Goal: Navigation & Orientation: Find specific page/section

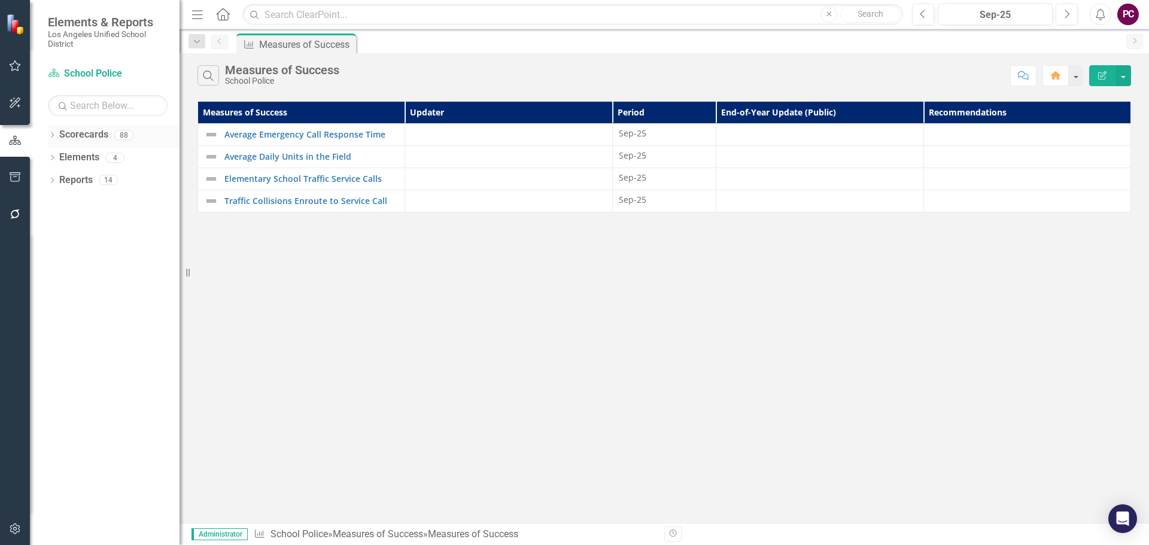
click at [56, 135] on icon "Dropdown" at bounding box center [52, 136] width 8 height 7
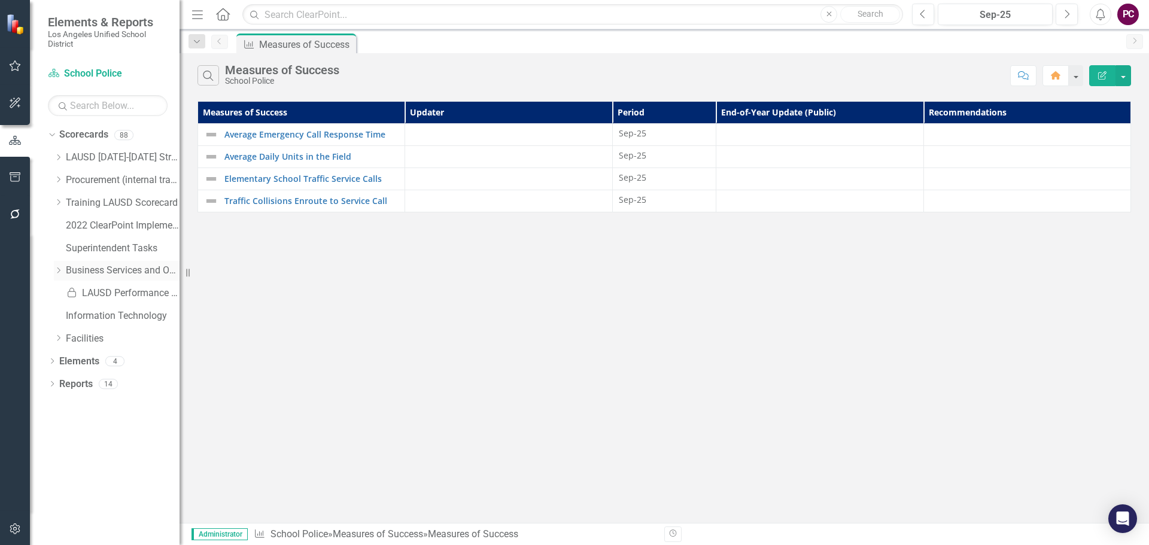
click at [57, 270] on icon "Dropdown" at bounding box center [58, 270] width 9 height 7
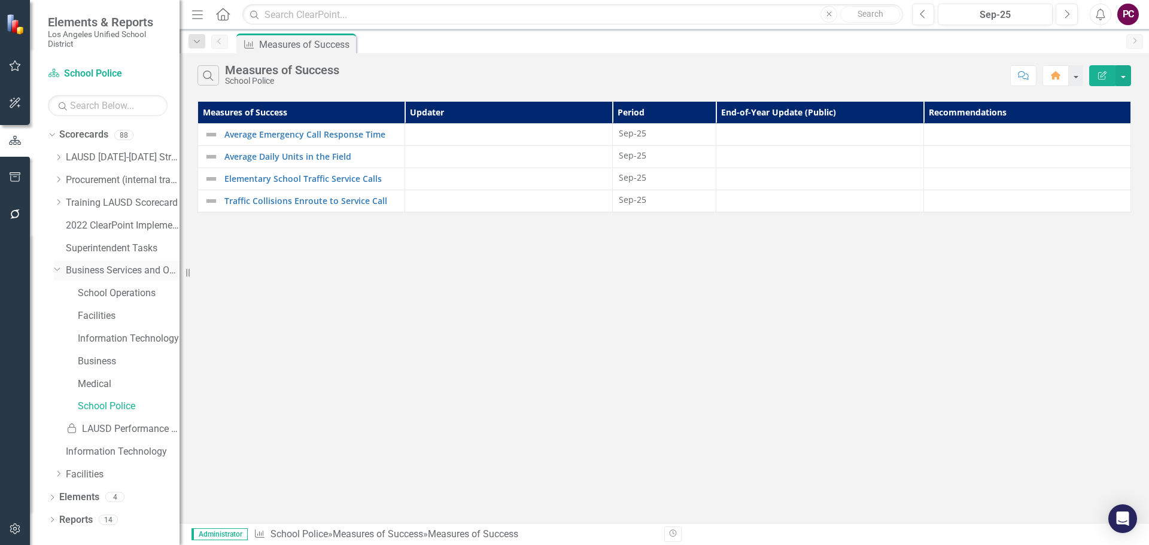
click at [133, 263] on div "Dropdown Business Services and Operations" at bounding box center [117, 271] width 126 height 20
click at [114, 290] on link "School Operations" at bounding box center [129, 294] width 102 height 14
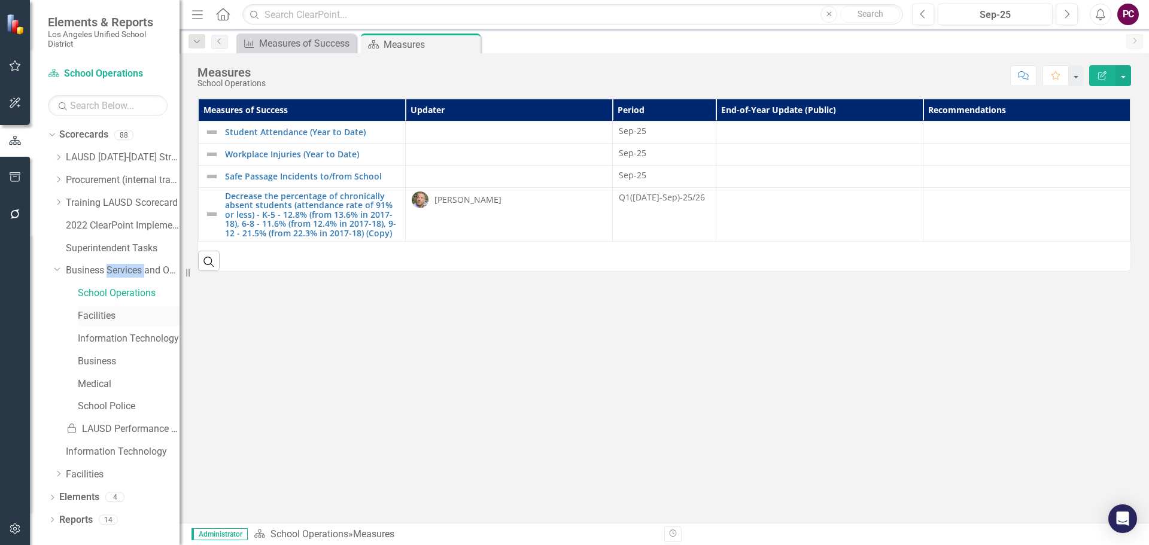
click at [110, 314] on link "Facilities" at bounding box center [129, 316] width 102 height 14
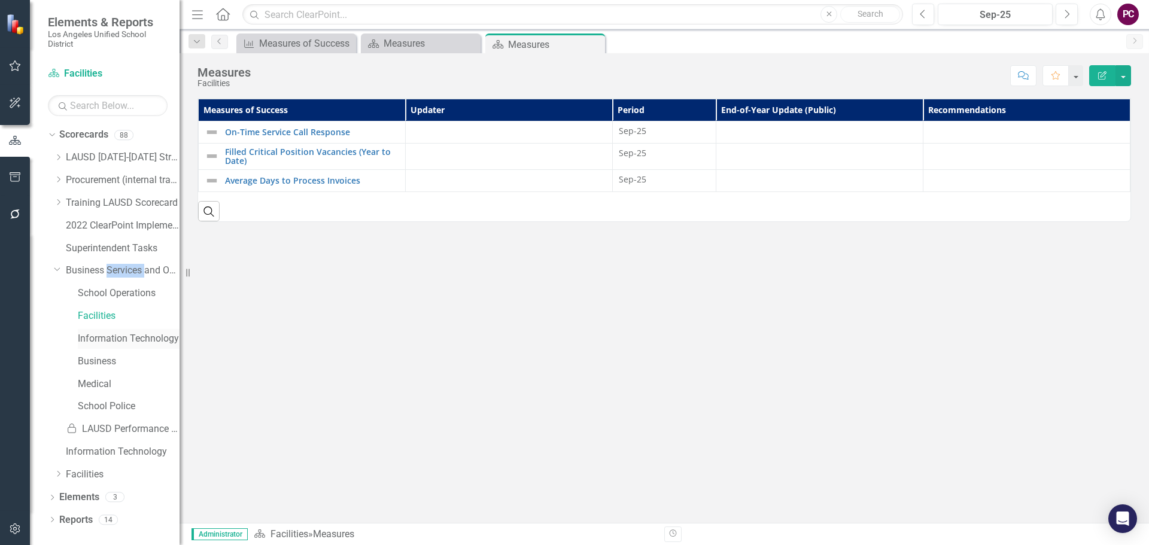
click at [118, 337] on link "Information Technology" at bounding box center [129, 339] width 102 height 14
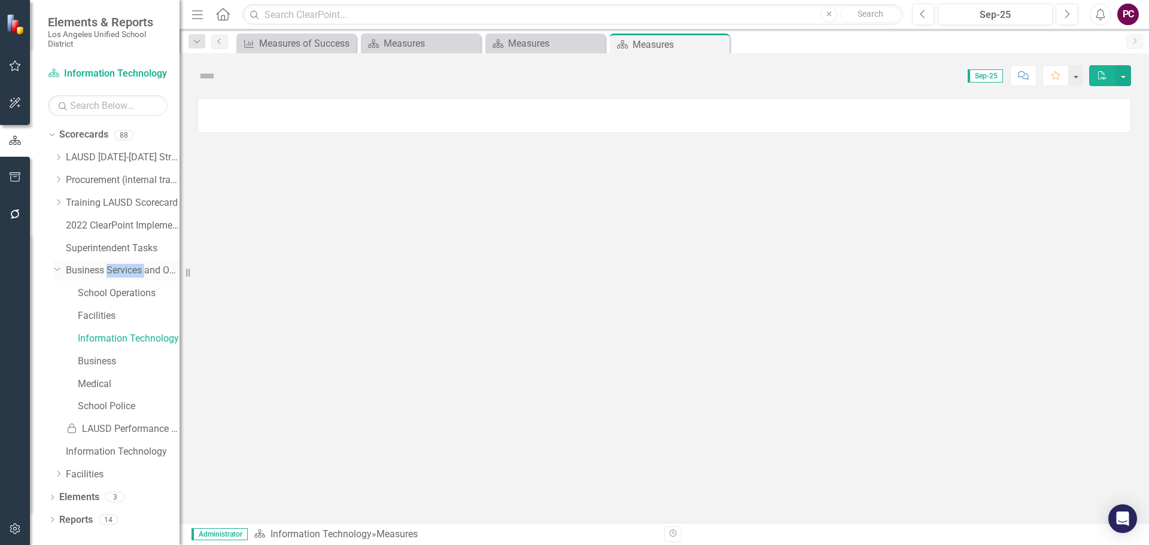
click at [83, 267] on link "Business Services and Operations" at bounding box center [123, 271] width 114 height 14
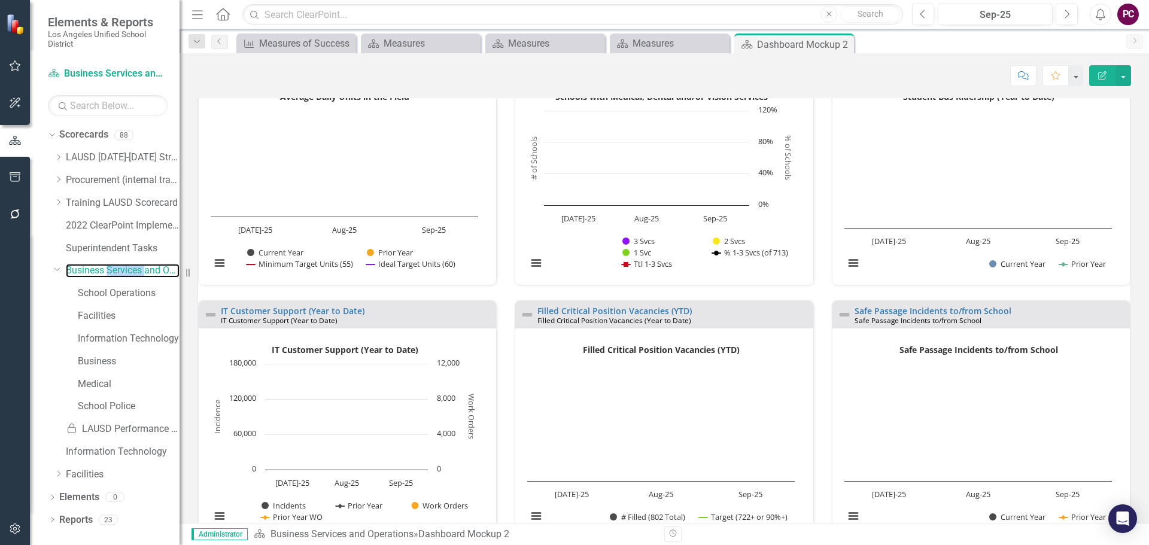
scroll to position [778, 0]
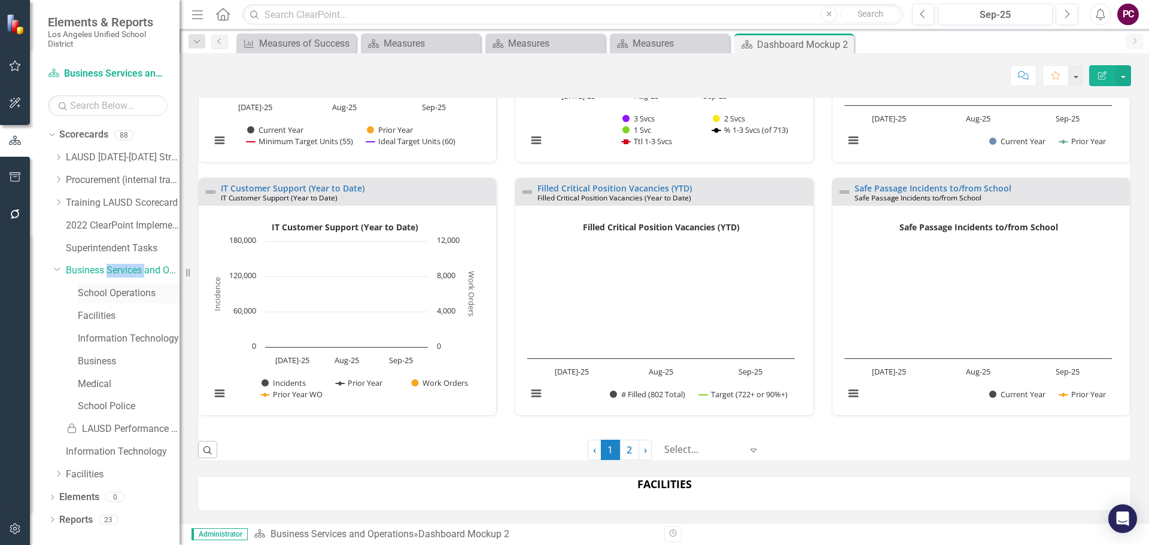
click at [145, 292] on link "School Operations" at bounding box center [129, 294] width 102 height 14
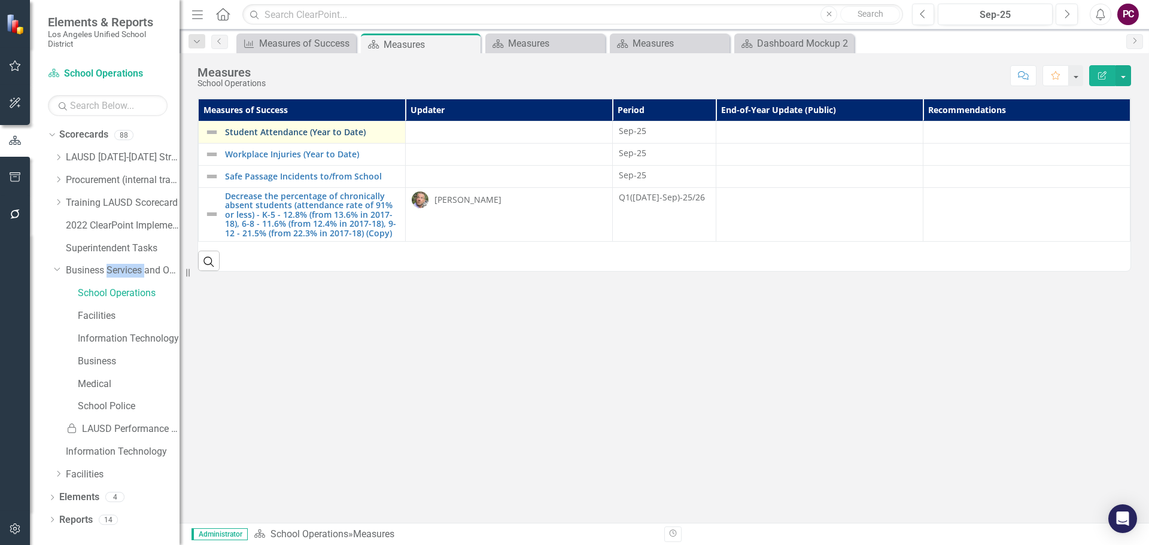
click at [315, 133] on link "Student Attendance (Year to Date)" at bounding box center [312, 131] width 174 height 9
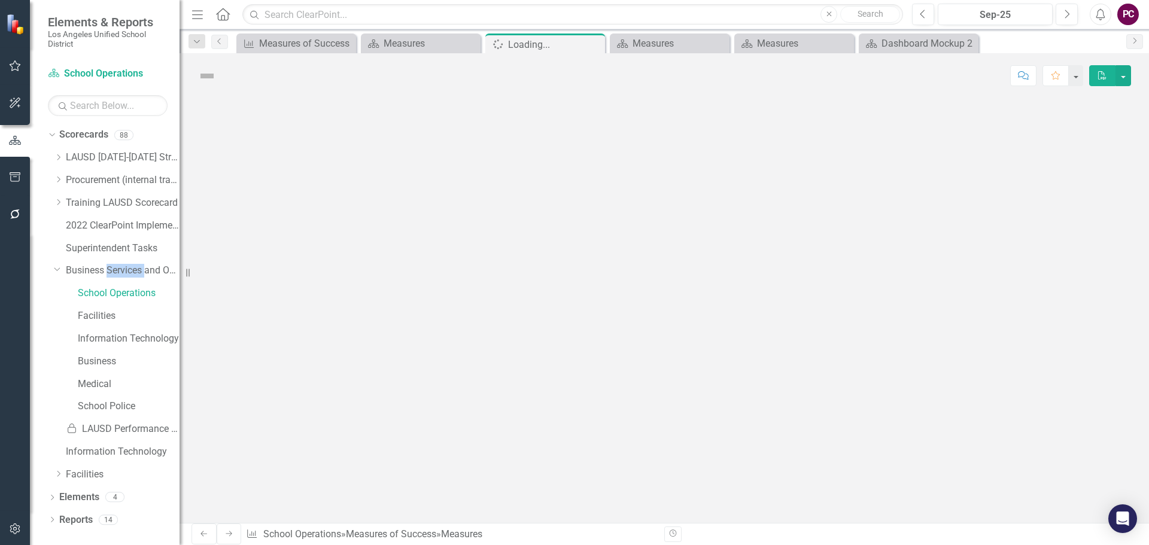
click at [315, 133] on div at bounding box center [664, 310] width 969 height 425
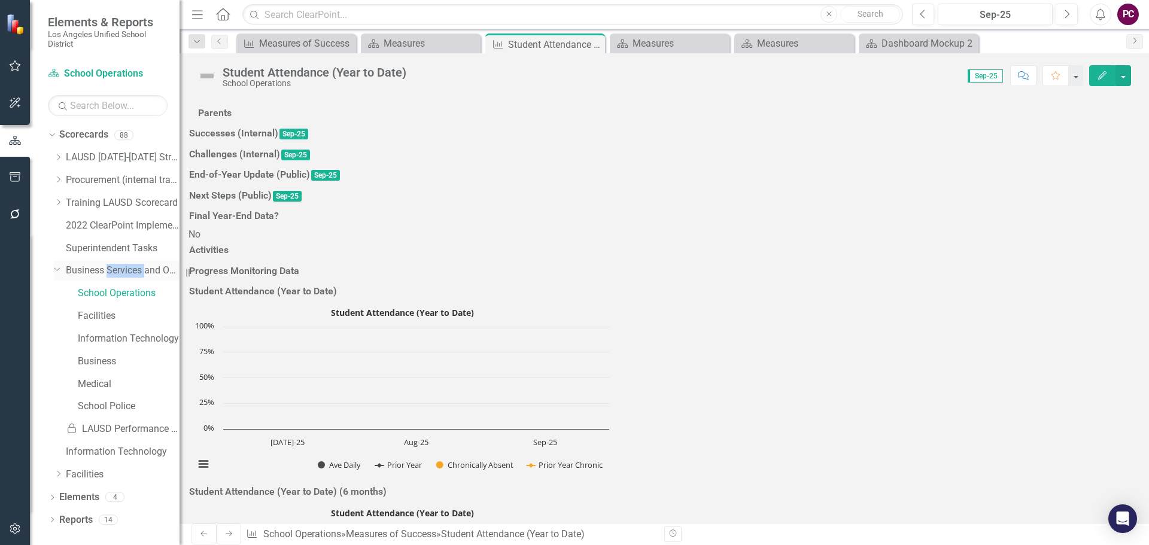
click at [129, 272] on link "Business Services and Operations" at bounding box center [123, 271] width 114 height 14
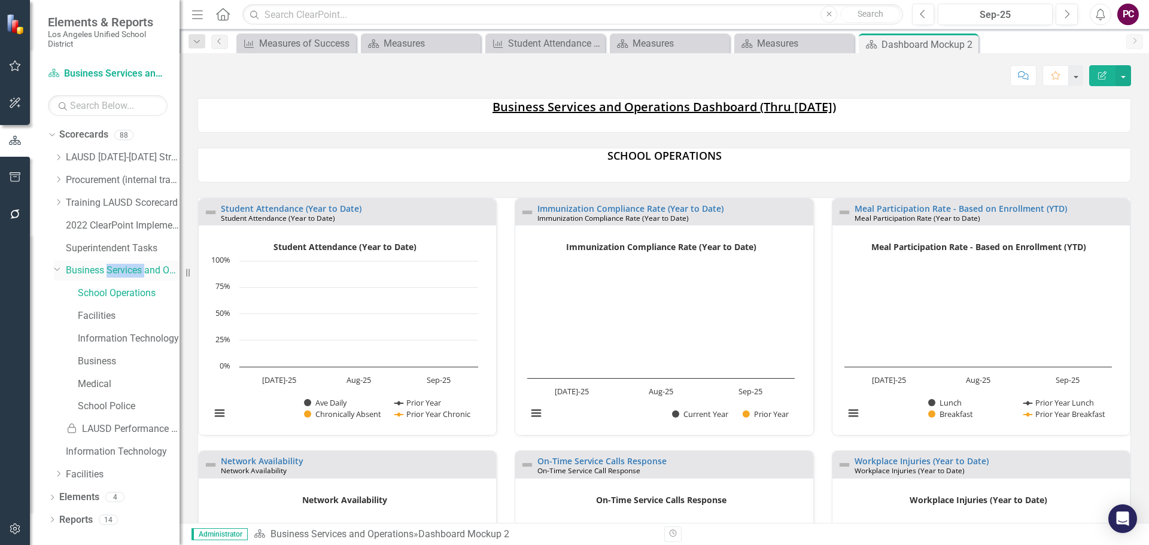
click at [149, 273] on link "Business Services and Operations" at bounding box center [123, 271] width 114 height 14
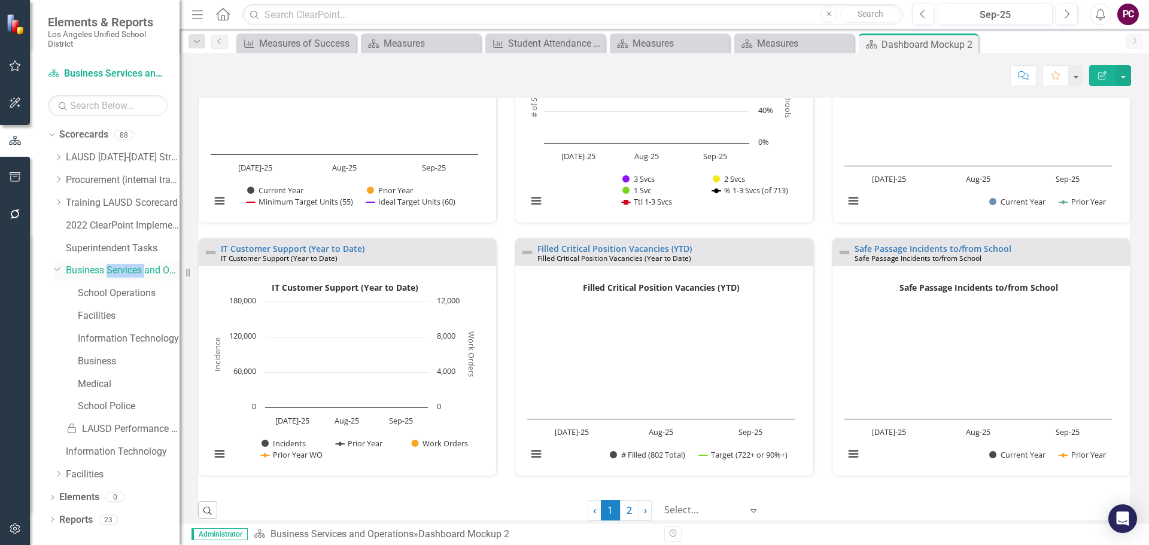
click at [83, 270] on link "Business Services and Operations" at bounding box center [123, 271] width 114 height 14
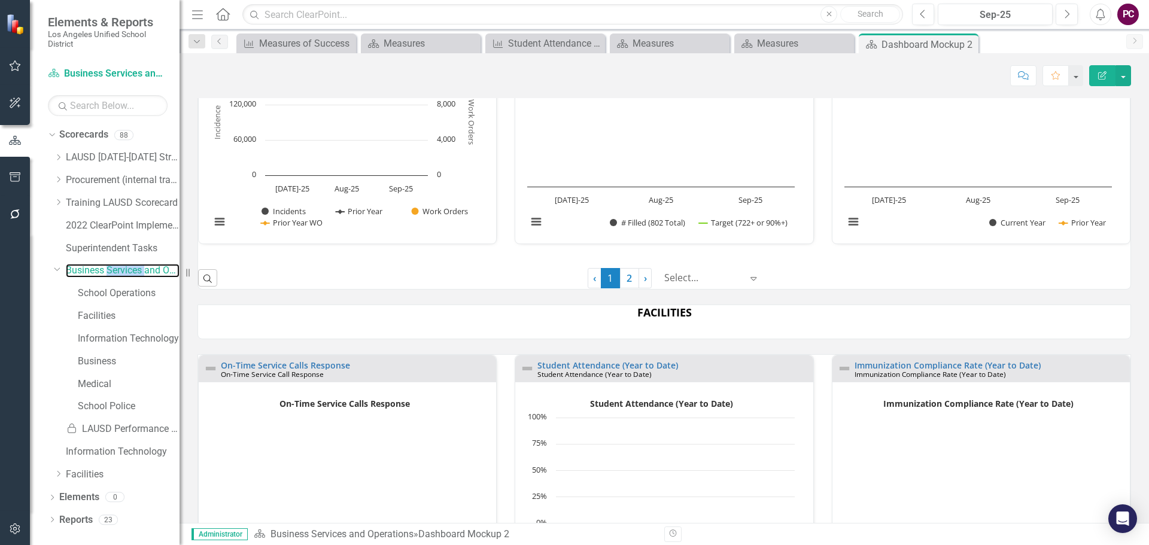
scroll to position [957, 0]
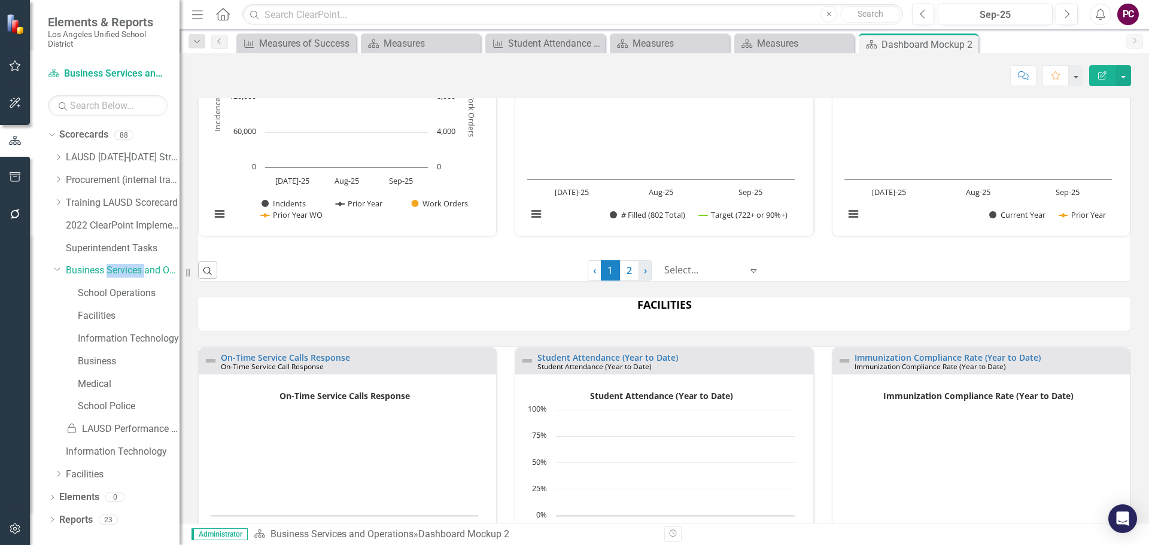
click at [638, 270] on link "› Next" at bounding box center [644, 270] width 13 height 20
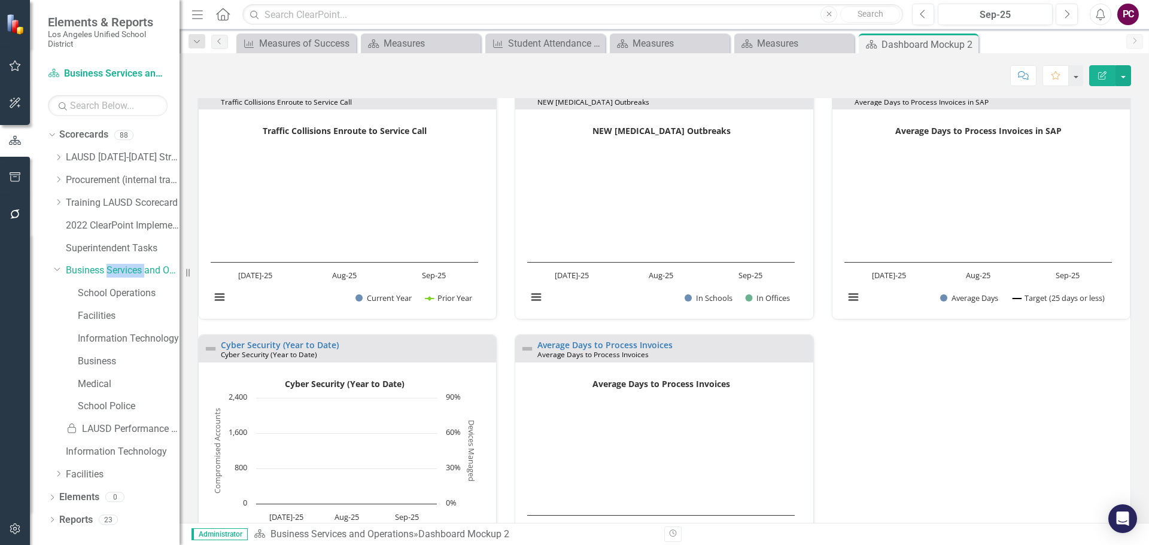
scroll to position [0, 0]
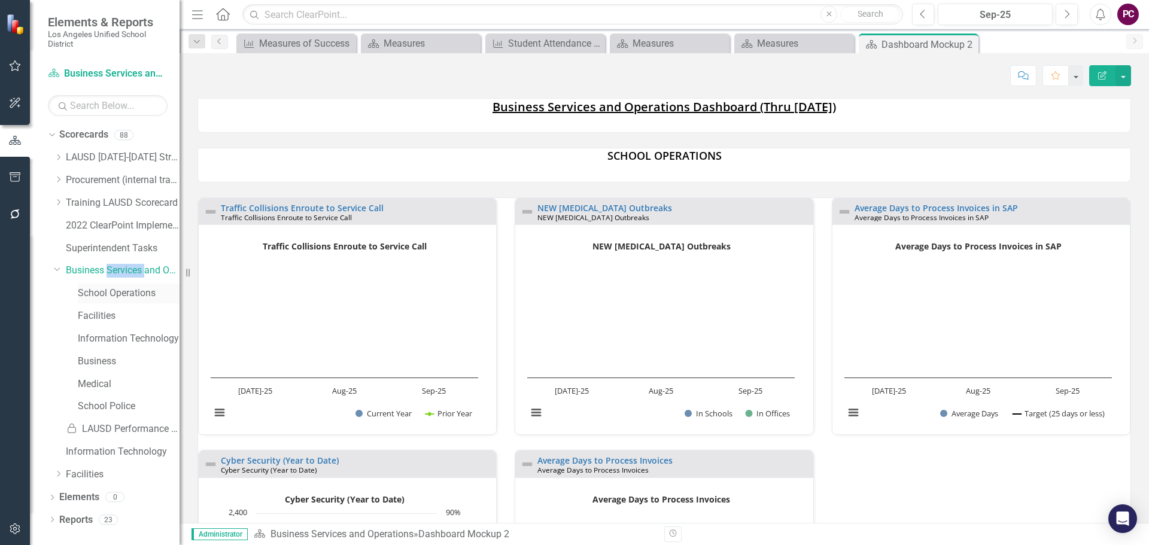
click at [130, 292] on link "School Operations" at bounding box center [129, 294] width 102 height 14
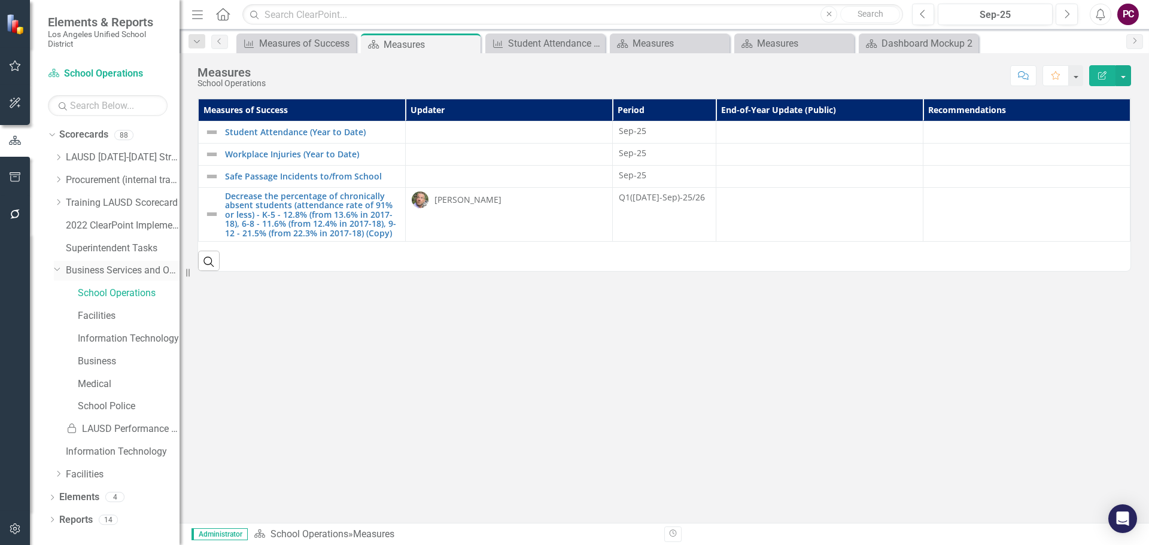
click at [57, 269] on icon "Dropdown" at bounding box center [57, 268] width 7 height 9
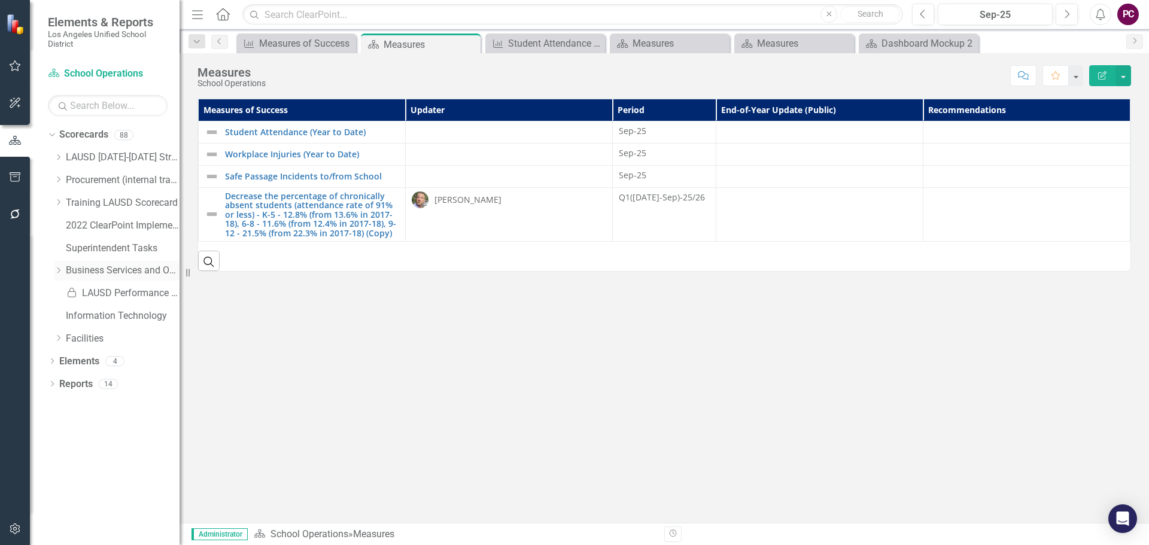
click at [57, 269] on icon "Dropdown" at bounding box center [58, 270] width 9 height 7
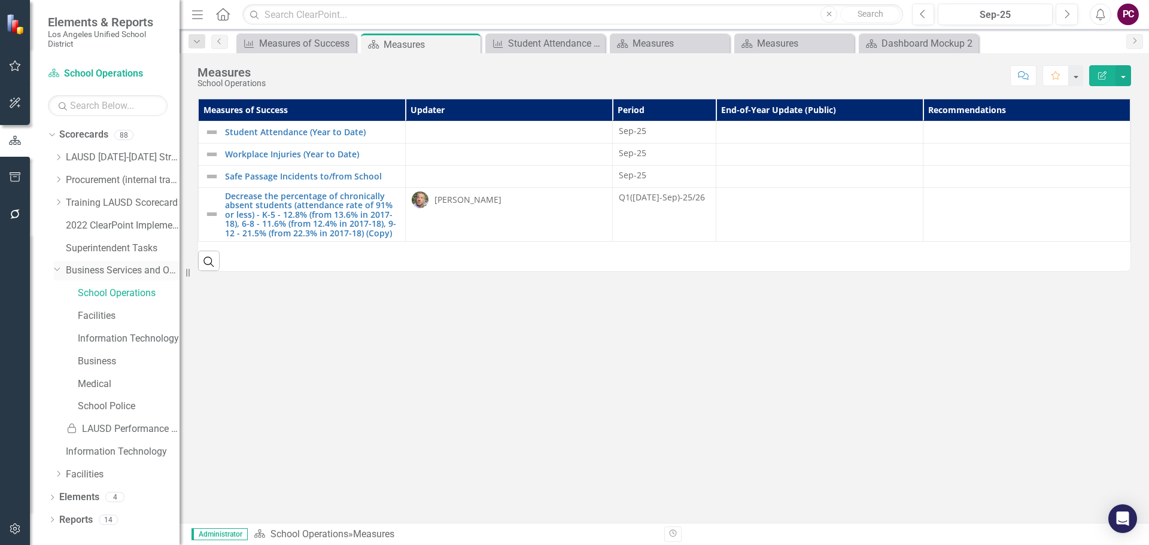
click at [124, 273] on link "Business Services and Operations" at bounding box center [123, 271] width 114 height 14
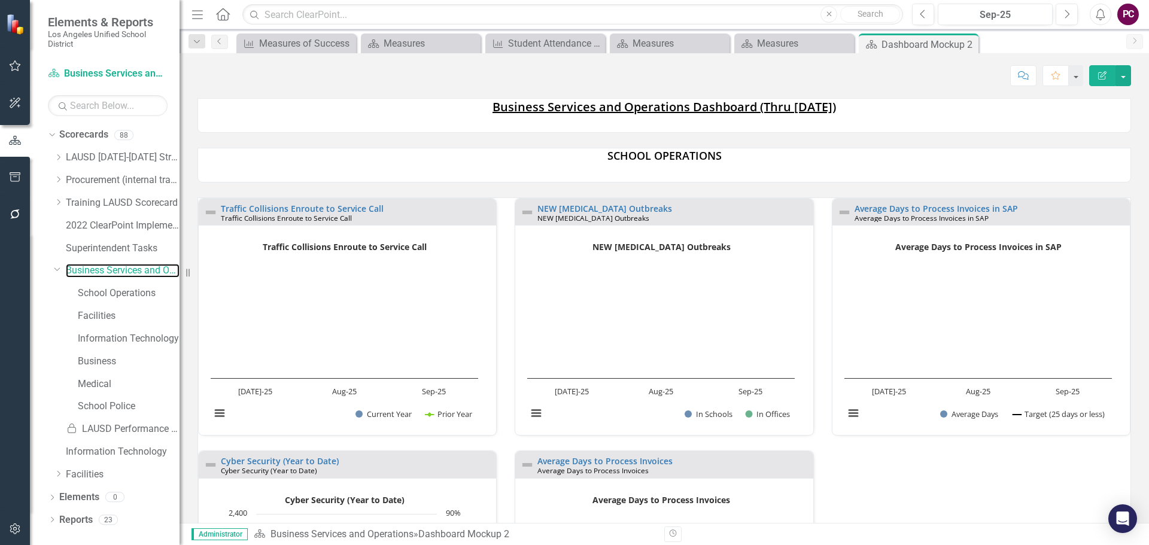
scroll to position [1, 0]
click at [104, 365] on link "Business" at bounding box center [129, 362] width 102 height 14
click at [104, 362] on link "Business" at bounding box center [129, 362] width 102 height 14
click at [105, 358] on link "Business" at bounding box center [129, 362] width 102 height 14
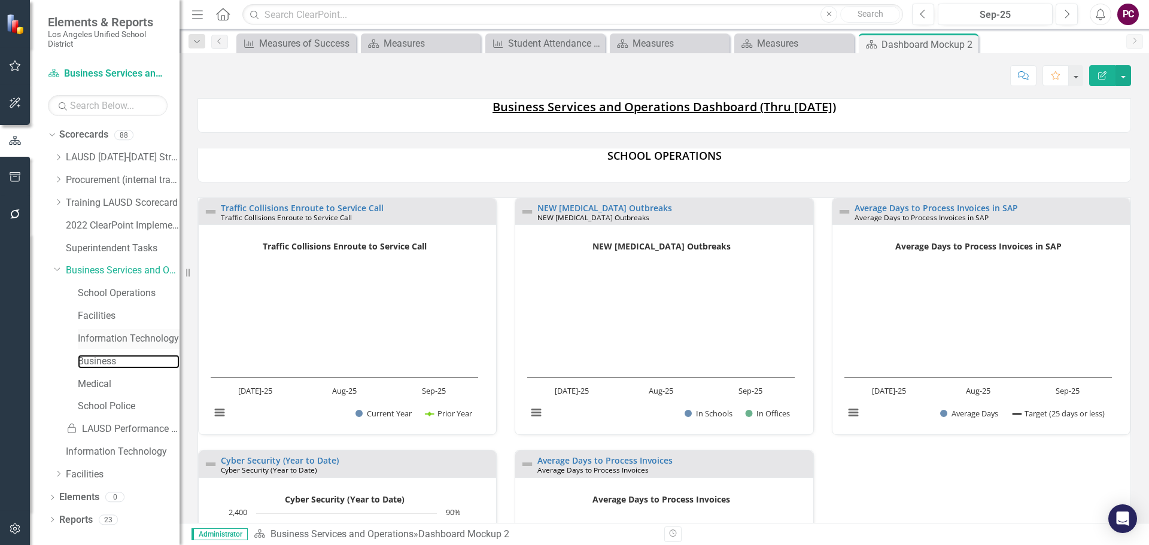
click at [105, 358] on link "Business" at bounding box center [129, 362] width 102 height 14
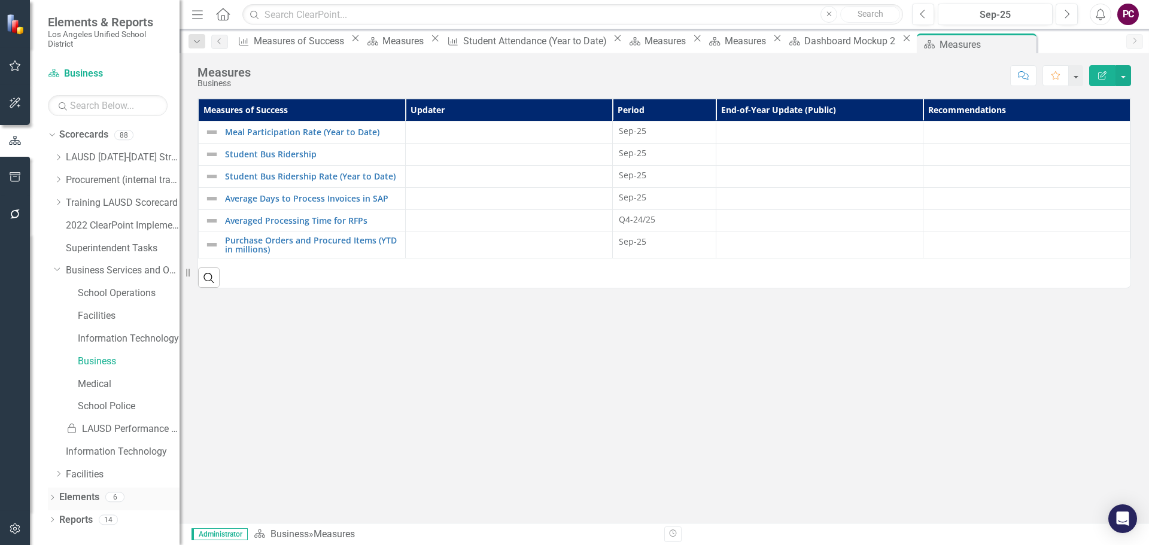
click at [54, 499] on icon "Dropdown" at bounding box center [52, 498] width 8 height 7
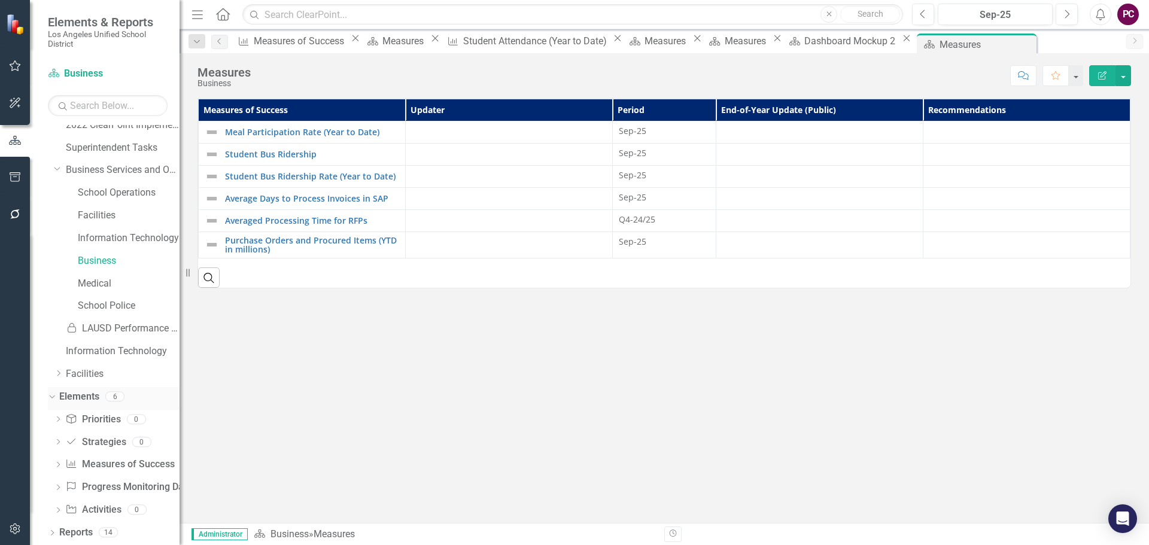
click at [74, 394] on link "Elements" at bounding box center [79, 397] width 40 height 14
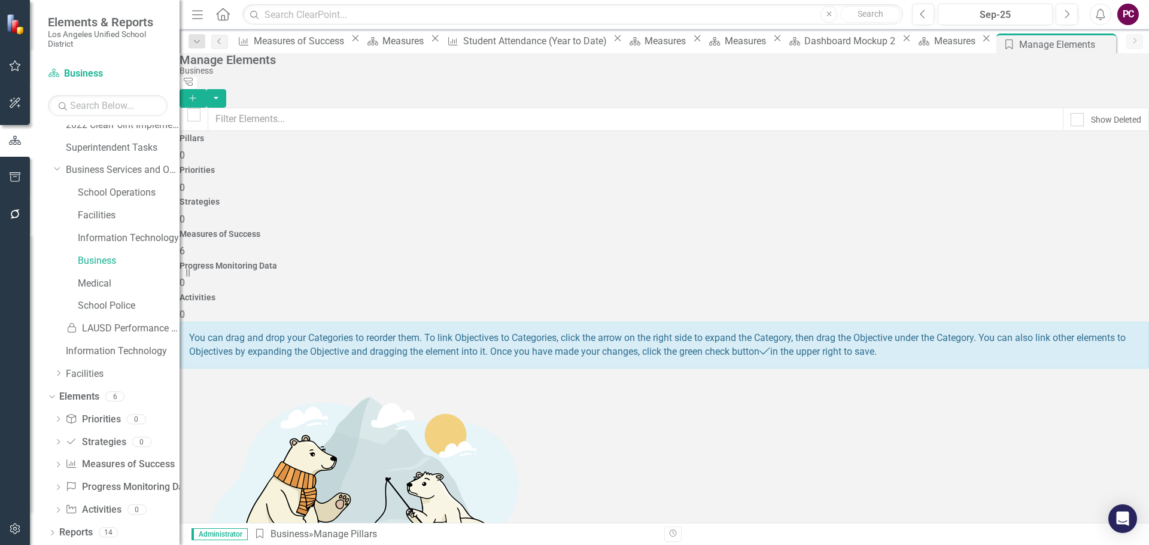
click at [759, 230] on h4 "Measures of Success" at bounding box center [664, 234] width 969 height 9
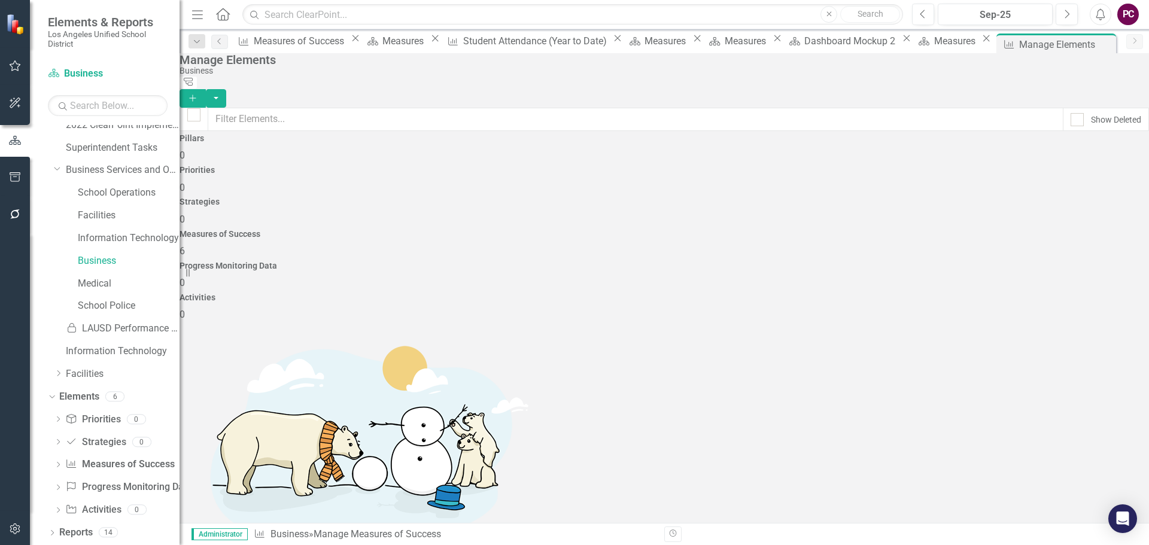
click at [1126, 211] on div "Pillars 0 Priorities 0 Strategies 0 Measures of Success 6 Progress Monitoring D…" at bounding box center [664, 228] width 969 height 188
click at [1142, 204] on div "Pillars 0 Priorities 0 Strategies 0 Measures of Success 6 Progress Monitoring D…" at bounding box center [664, 228] width 969 height 188
